Goal: Information Seeking & Learning: Learn about a topic

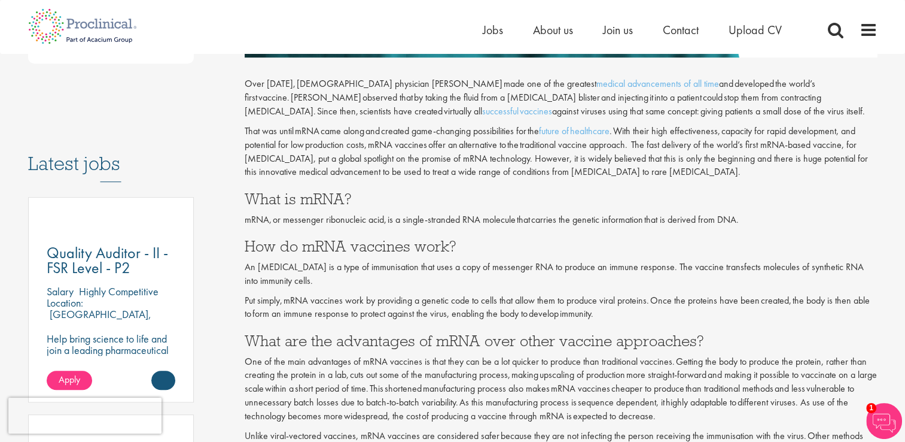
scroll to position [538, 0]
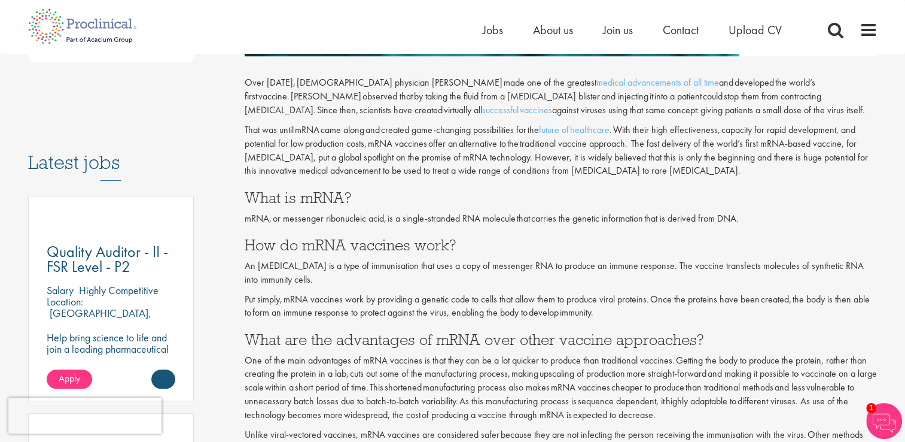
drag, startPoint x: 267, startPoint y: 60, endPoint x: 299, endPoint y: 57, distance: 31.9
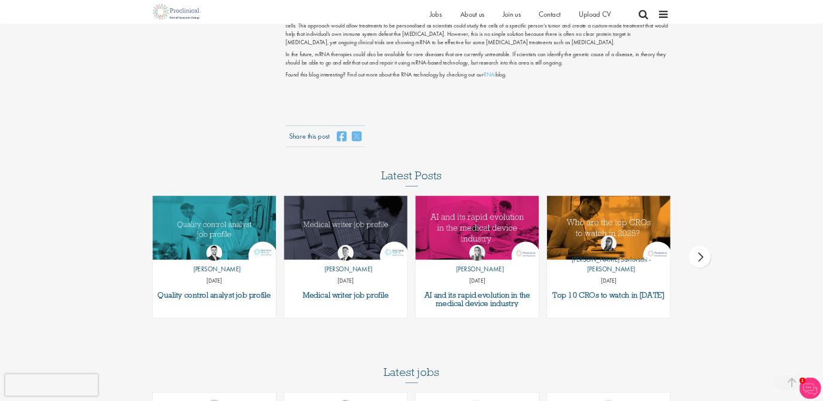
scroll to position [1111, 0]
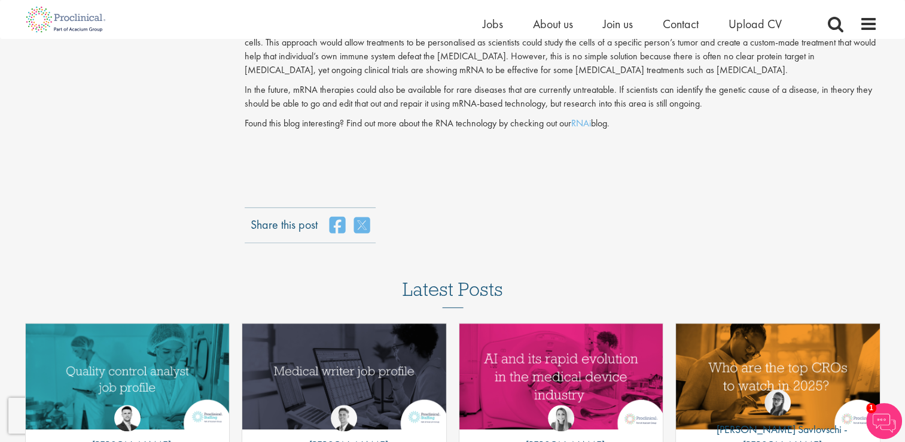
click at [790, 209] on div "Share this post" at bounding box center [561, 225] width 633 height 36
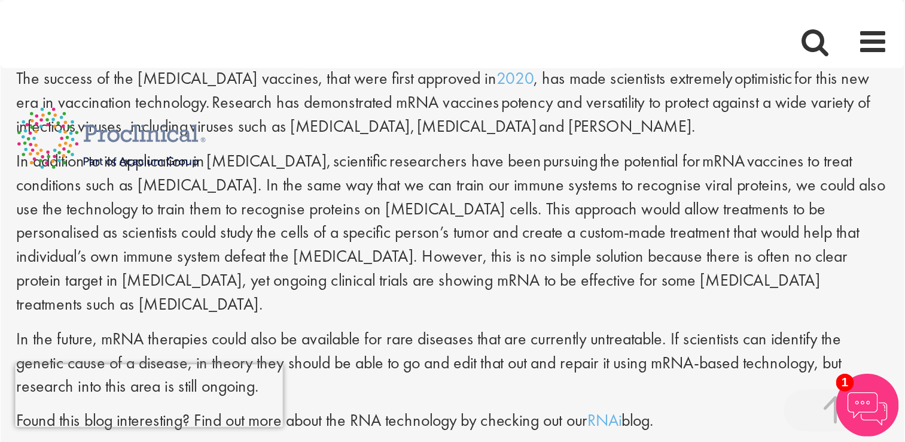
scroll to position [1110, 0]
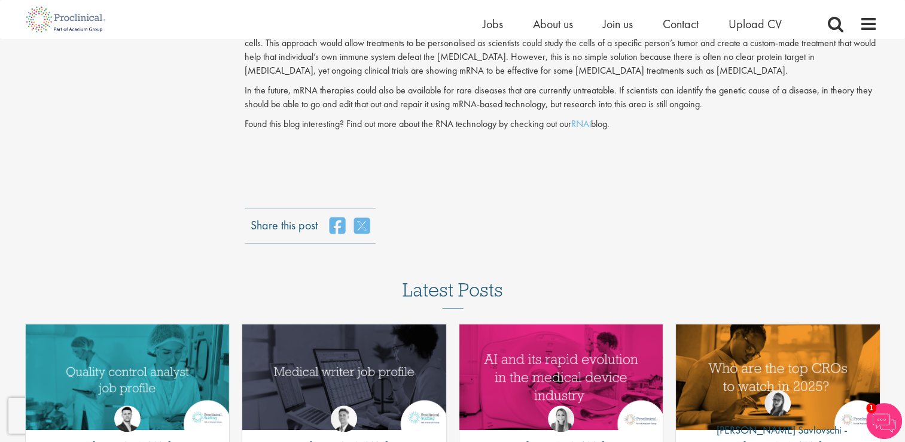
click at [903, 163] on div "You are here: Home > What is mRNA and how do mRNA vaccines work? Content types …" at bounding box center [452, 176] width 905 height 2573
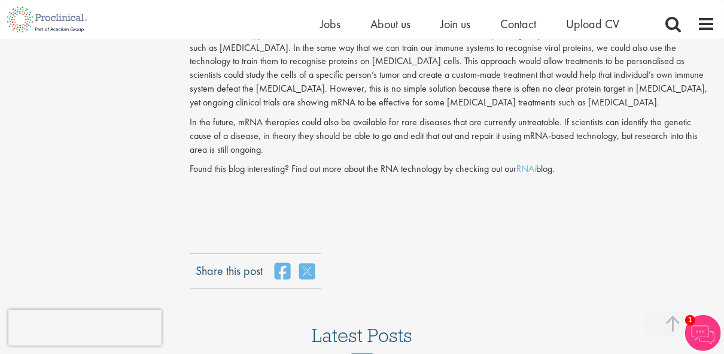
click at [628, 93] on p "In addition to its application in infectious diseases, scientific researchers h…" at bounding box center [452, 69] width 525 height 82
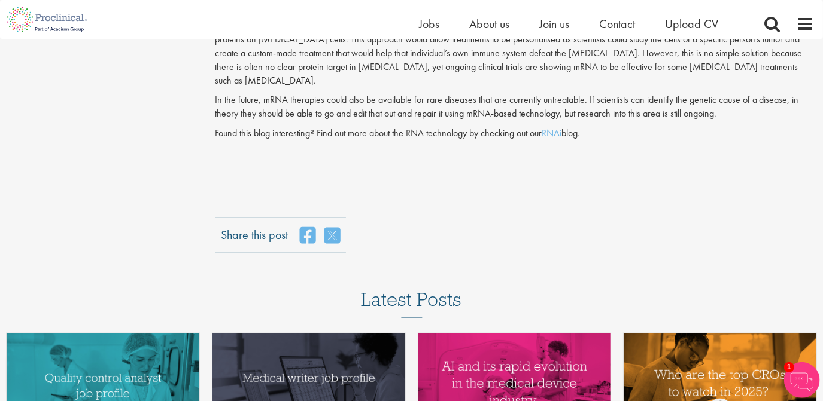
click at [701, 147] on p at bounding box center [514, 154] width 599 height 14
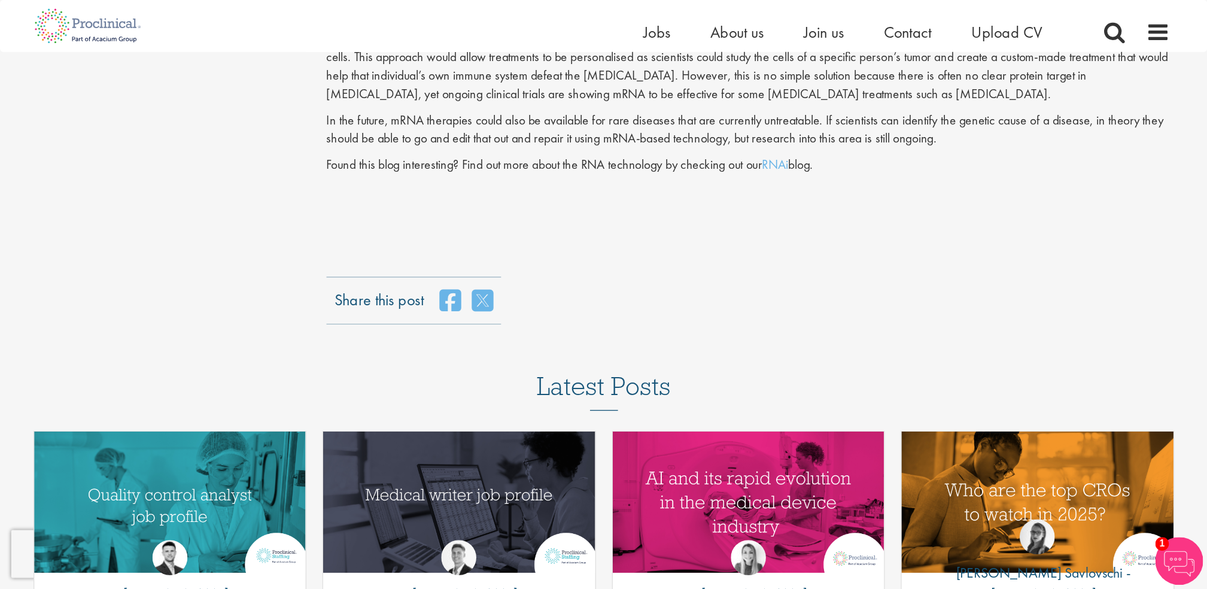
scroll to position [1111, 0]
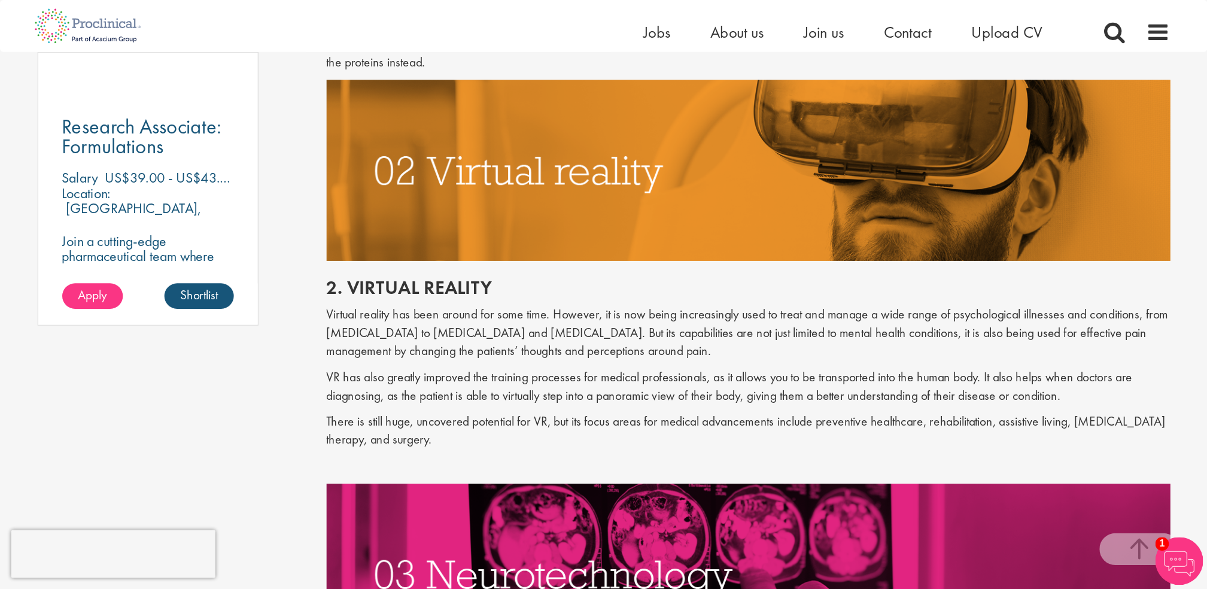
scroll to position [897, 0]
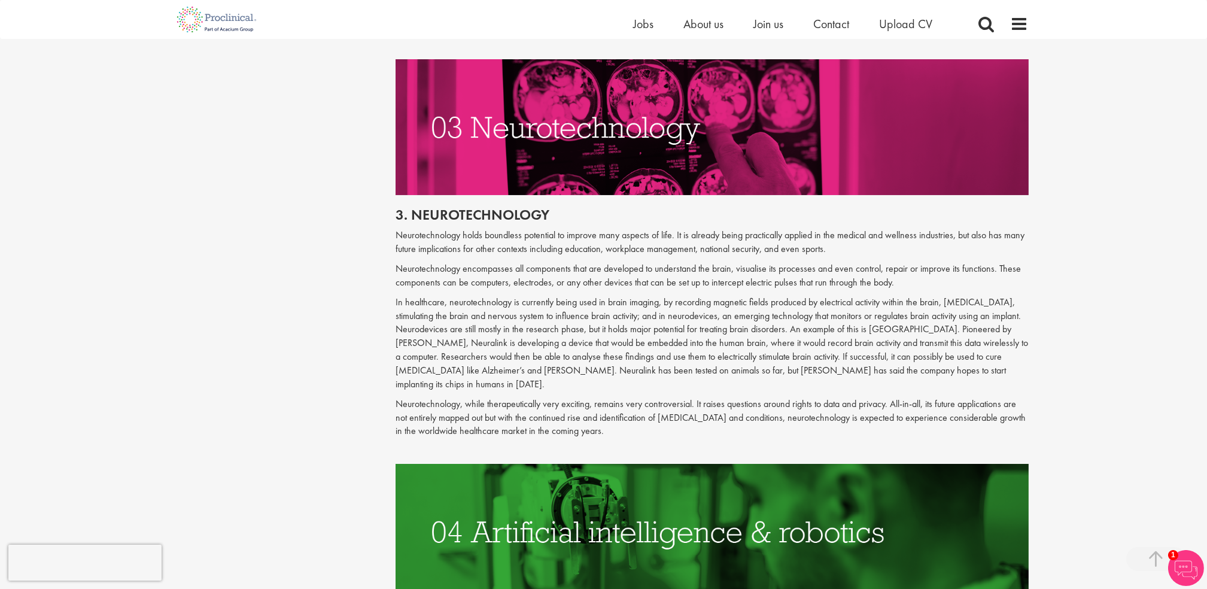
scroll to position [1216, 0]
